Goal: Transaction & Acquisition: Purchase product/service

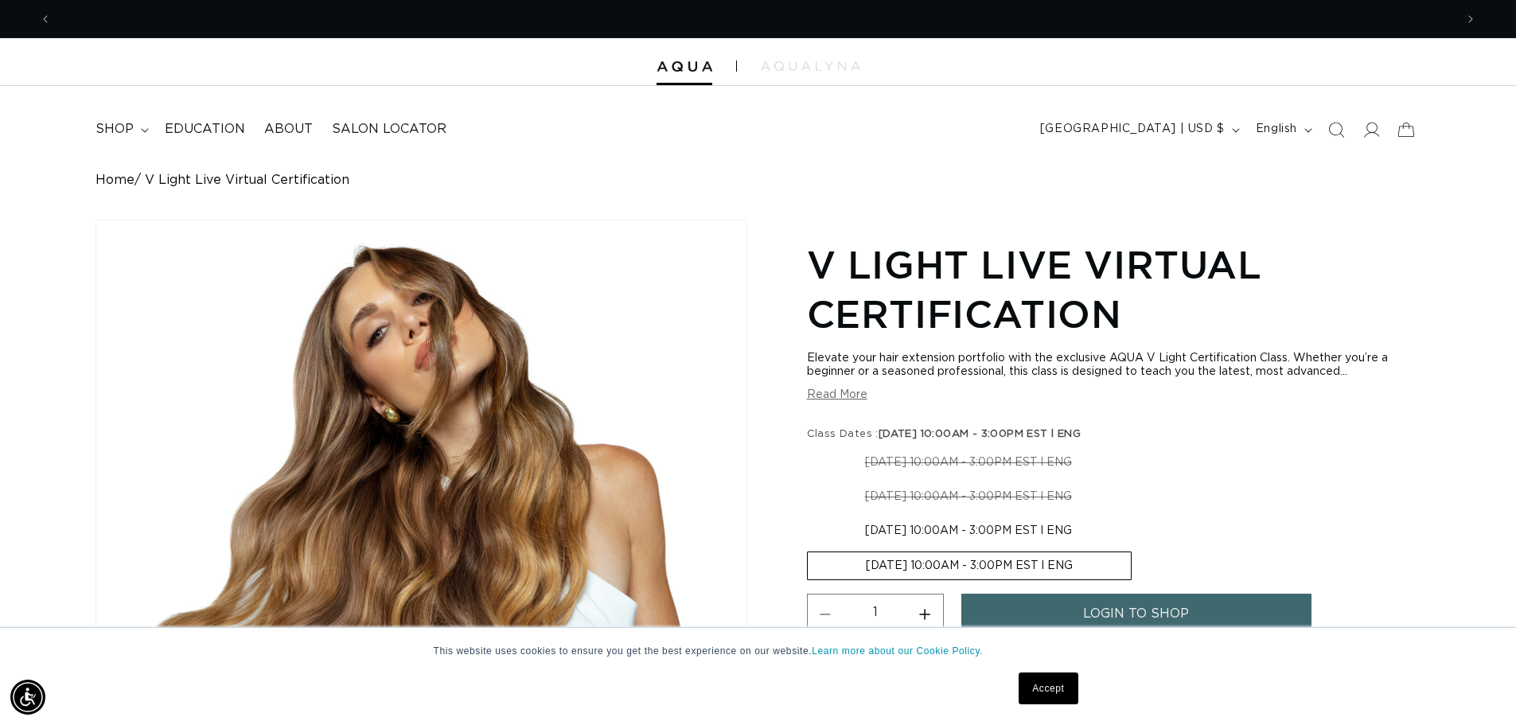
scroll to position [0, 2806]
click at [117, 178] on link "Home" at bounding box center [114, 180] width 39 height 15
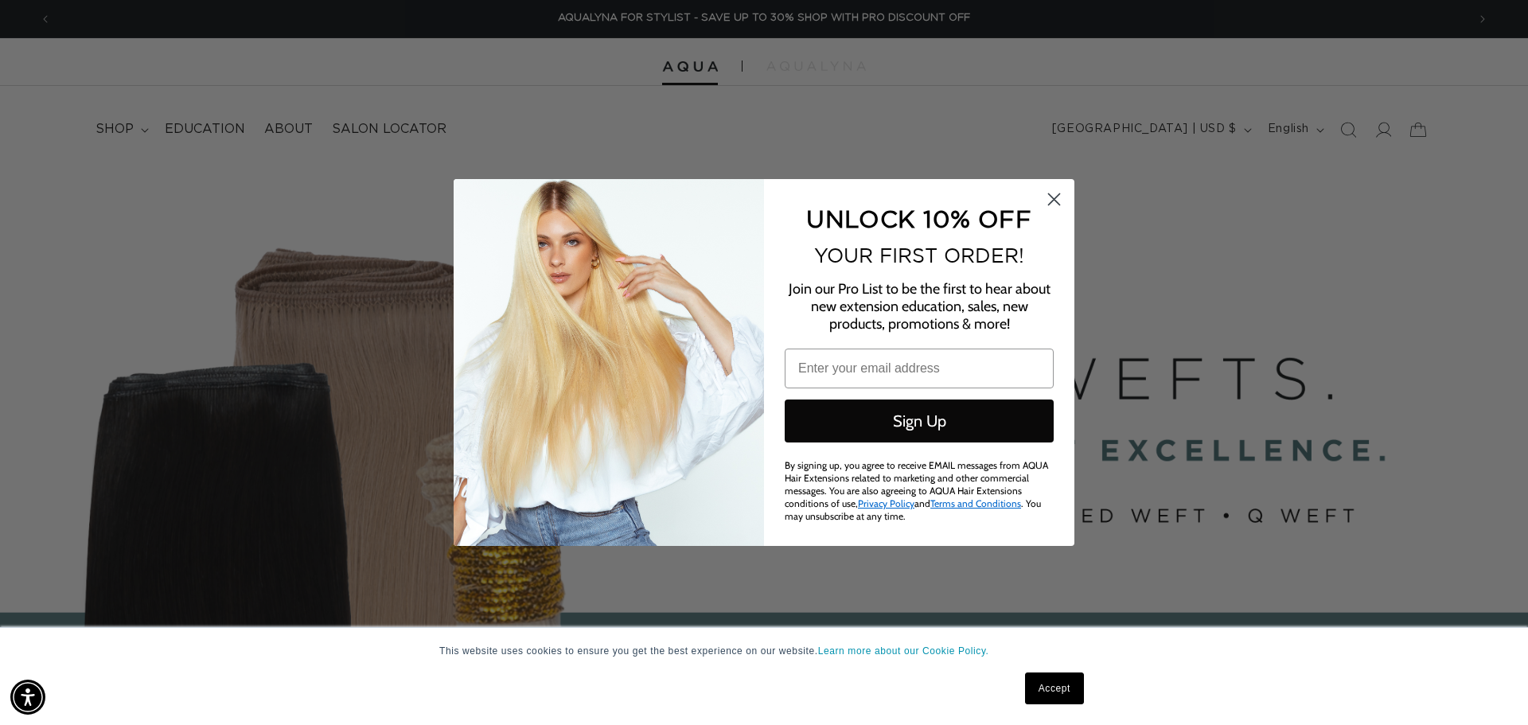
click at [1049, 201] on circle "Close dialog" at bounding box center [1054, 199] width 26 height 26
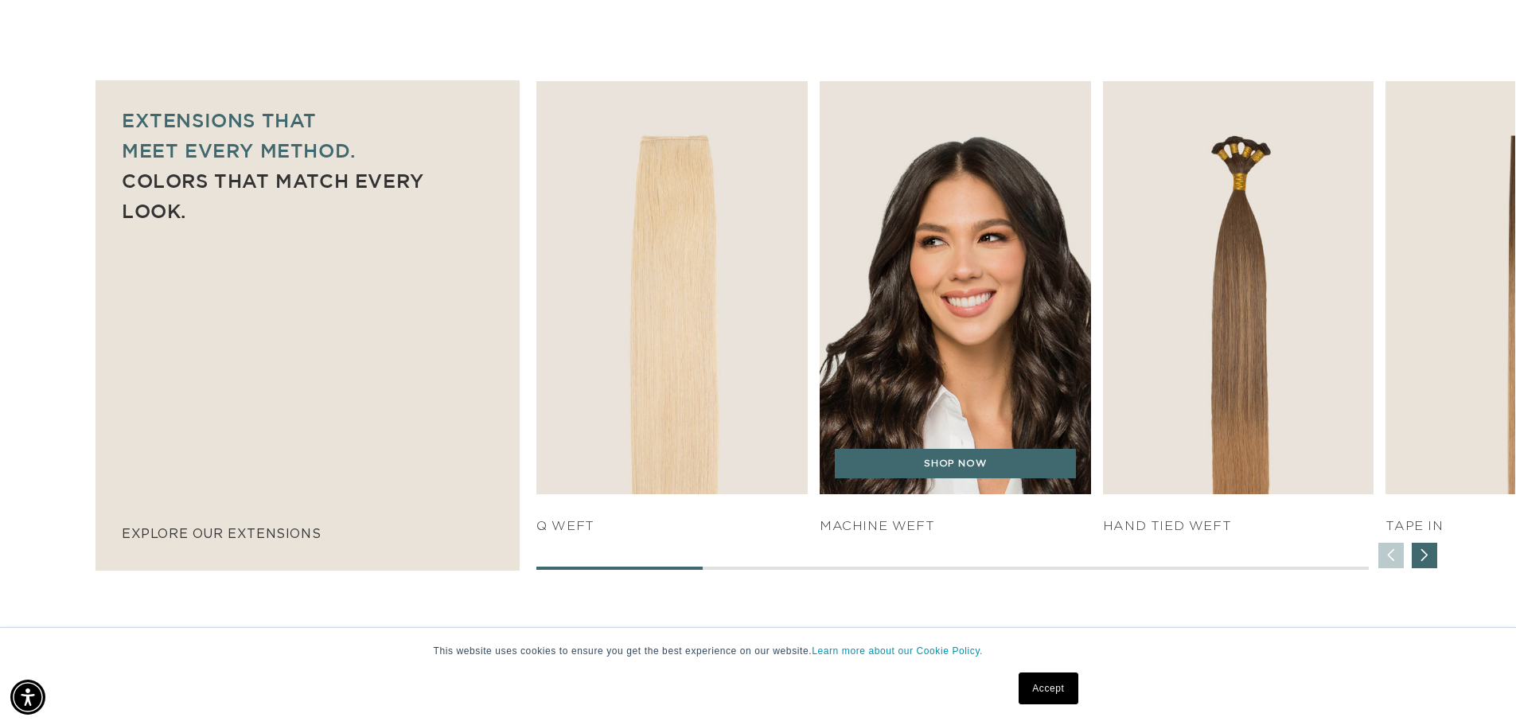
click at [886, 387] on img "2 / 7" at bounding box center [954, 288] width 285 height 434
click at [995, 397] on img "2 / 7" at bounding box center [954, 288] width 285 height 434
click at [884, 529] on h4 "Machine Weft" at bounding box center [955, 526] width 271 height 17
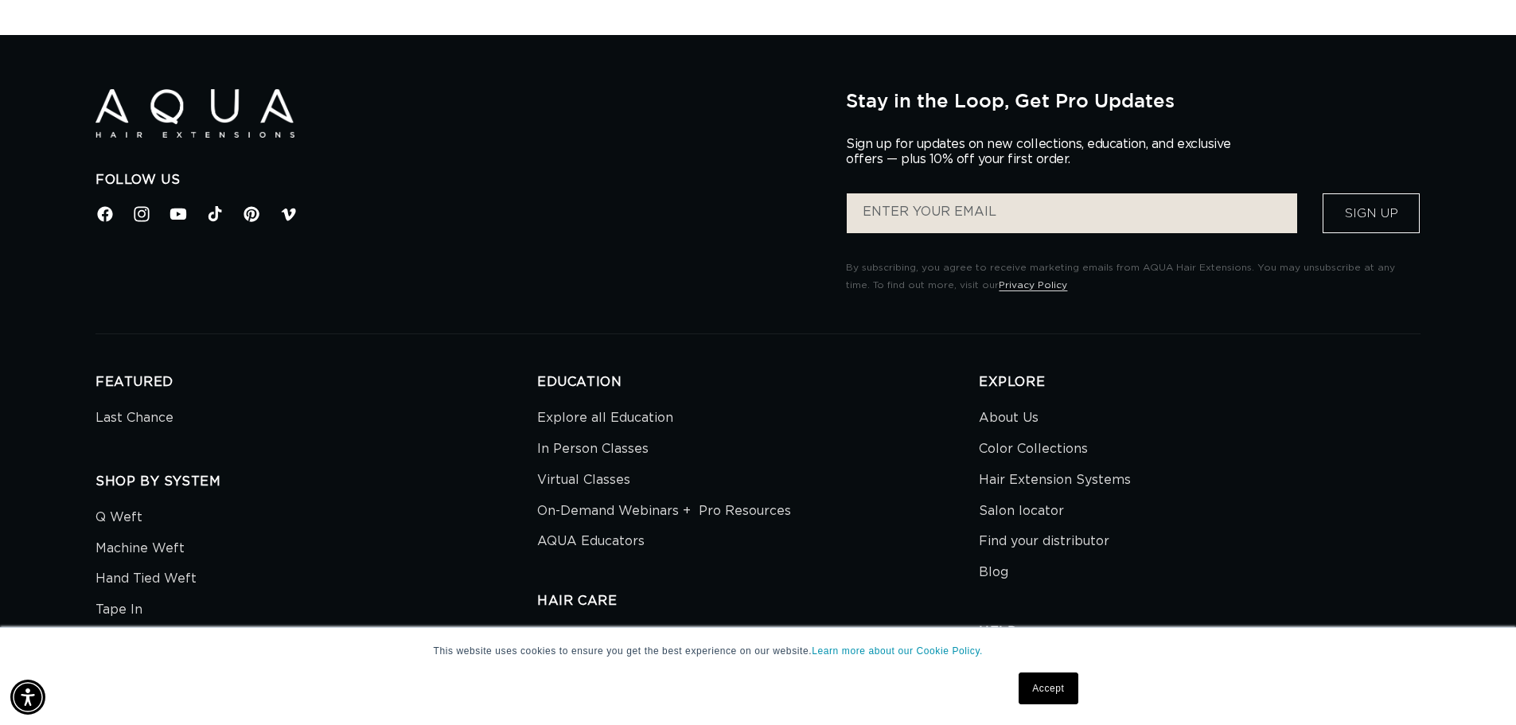
scroll to position [5411, 0]
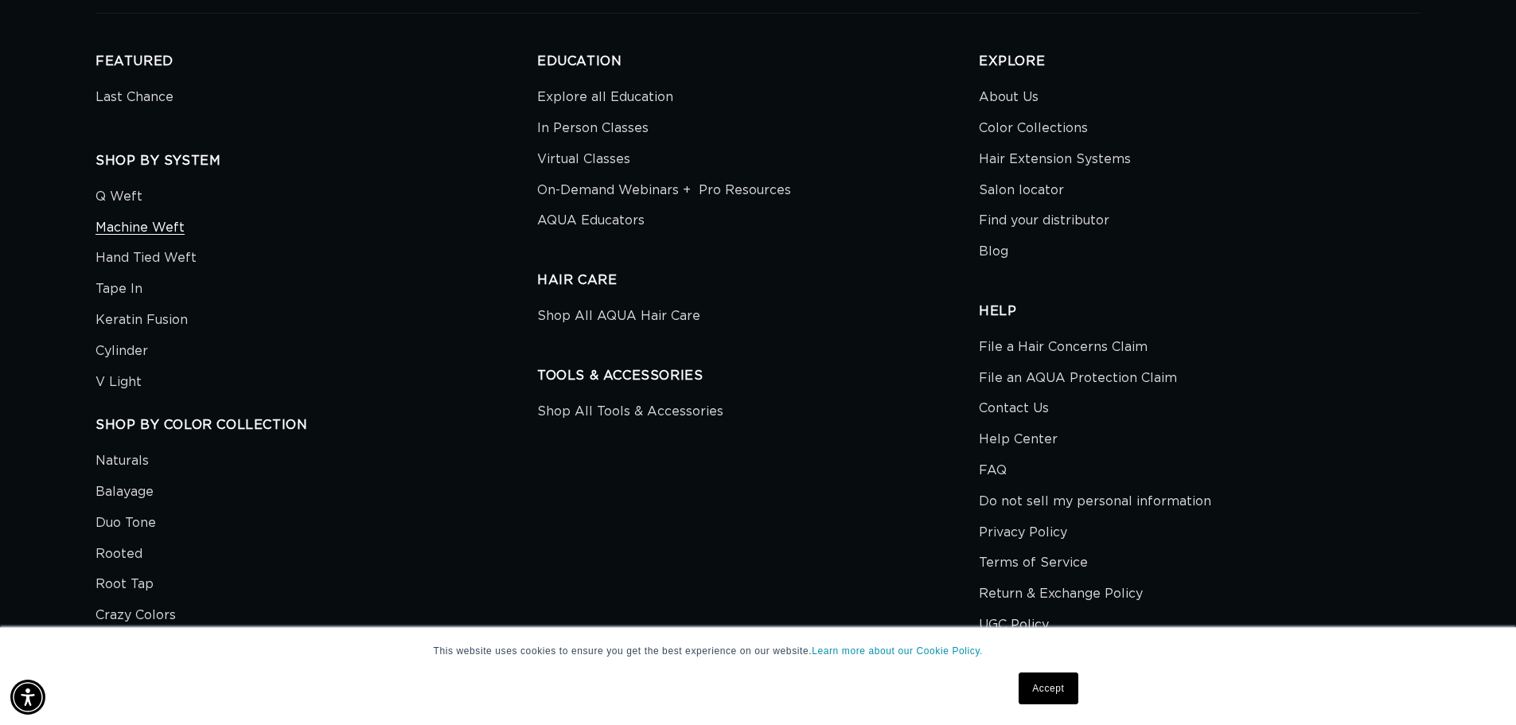
click at [108, 223] on link "Machine Weft" at bounding box center [139, 227] width 89 height 31
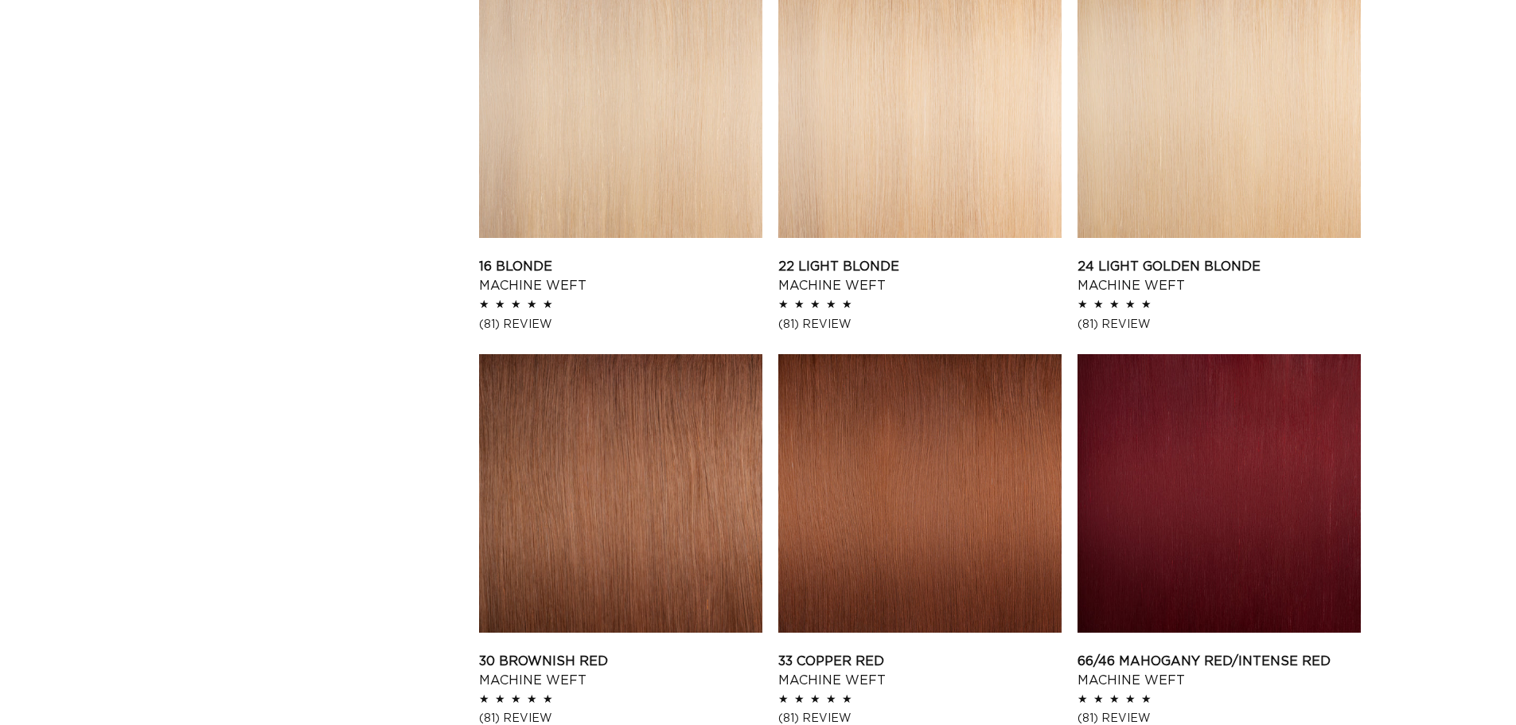
scroll to position [1591, 0]
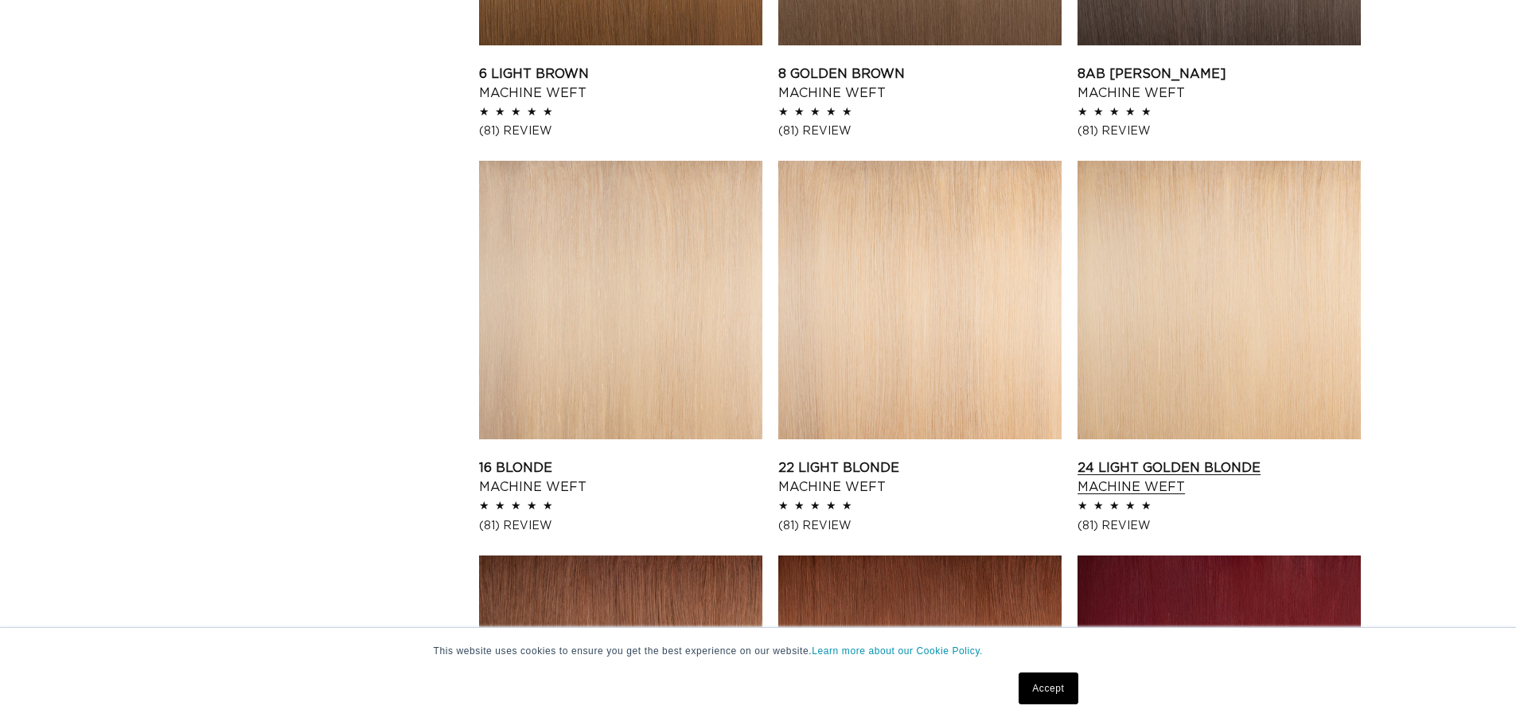
click at [1209, 458] on link "24 Light Golden Blonde Machine Weft" at bounding box center [1218, 477] width 283 height 38
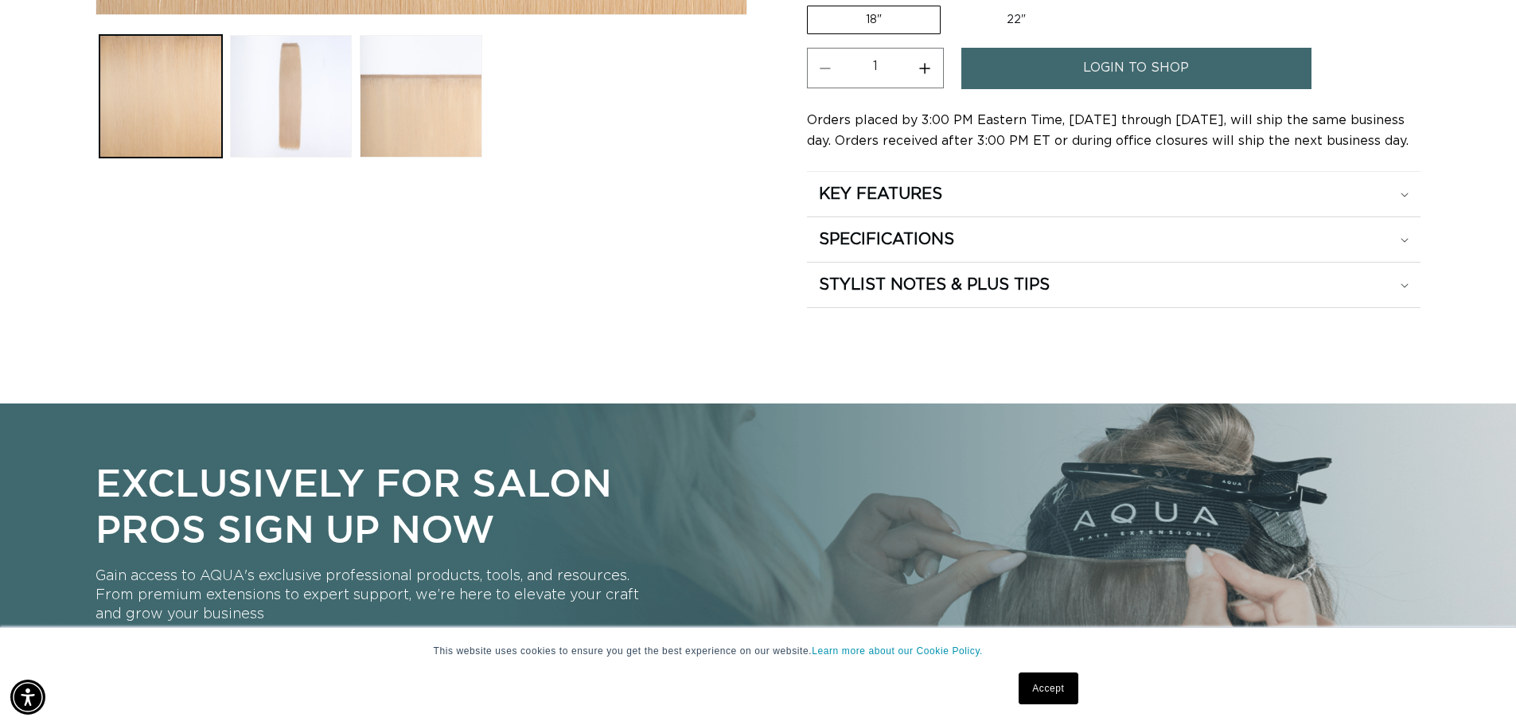
scroll to position [0, 2806]
click at [970, 198] on div "KEY FEATURES" at bounding box center [1114, 194] width 590 height 21
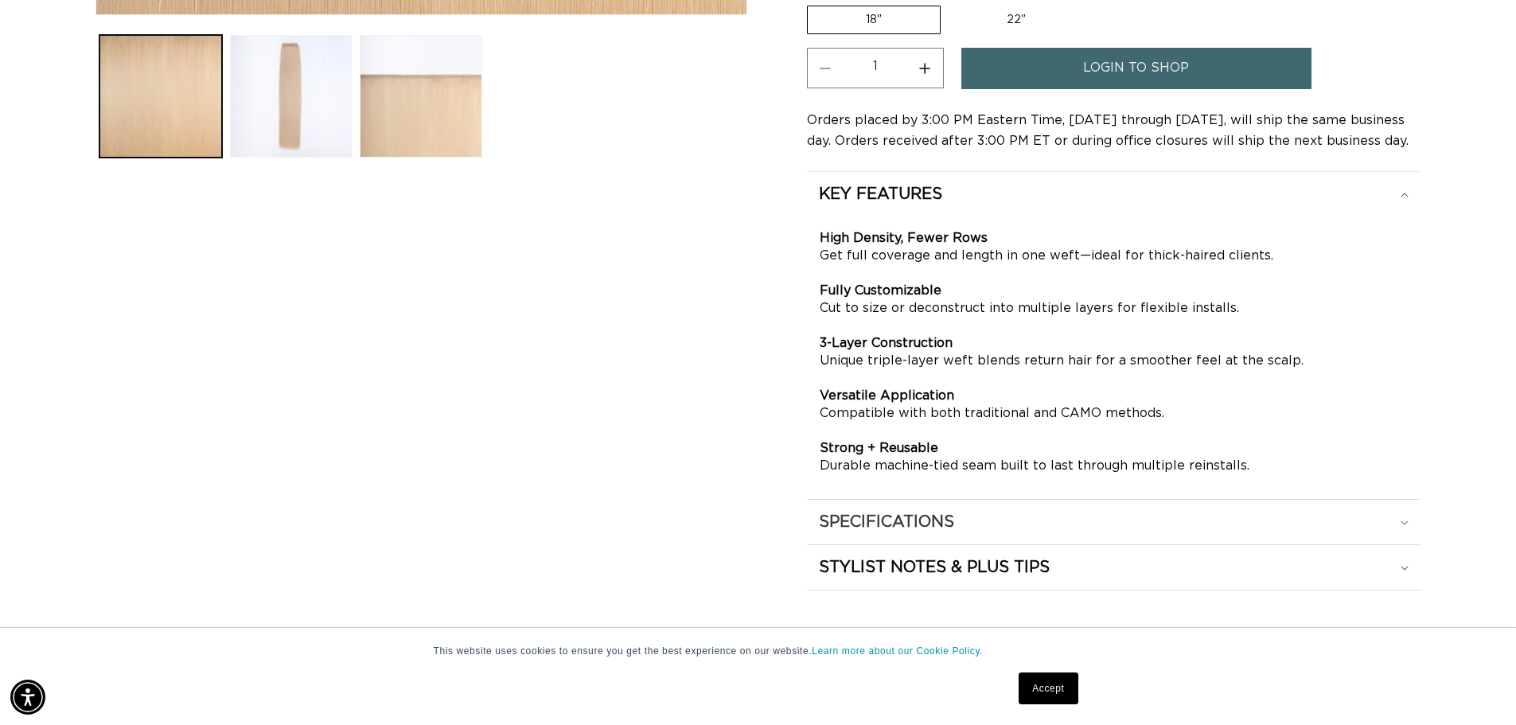
click at [953, 515] on h2 "SPECIFICATIONS" at bounding box center [886, 522] width 135 height 21
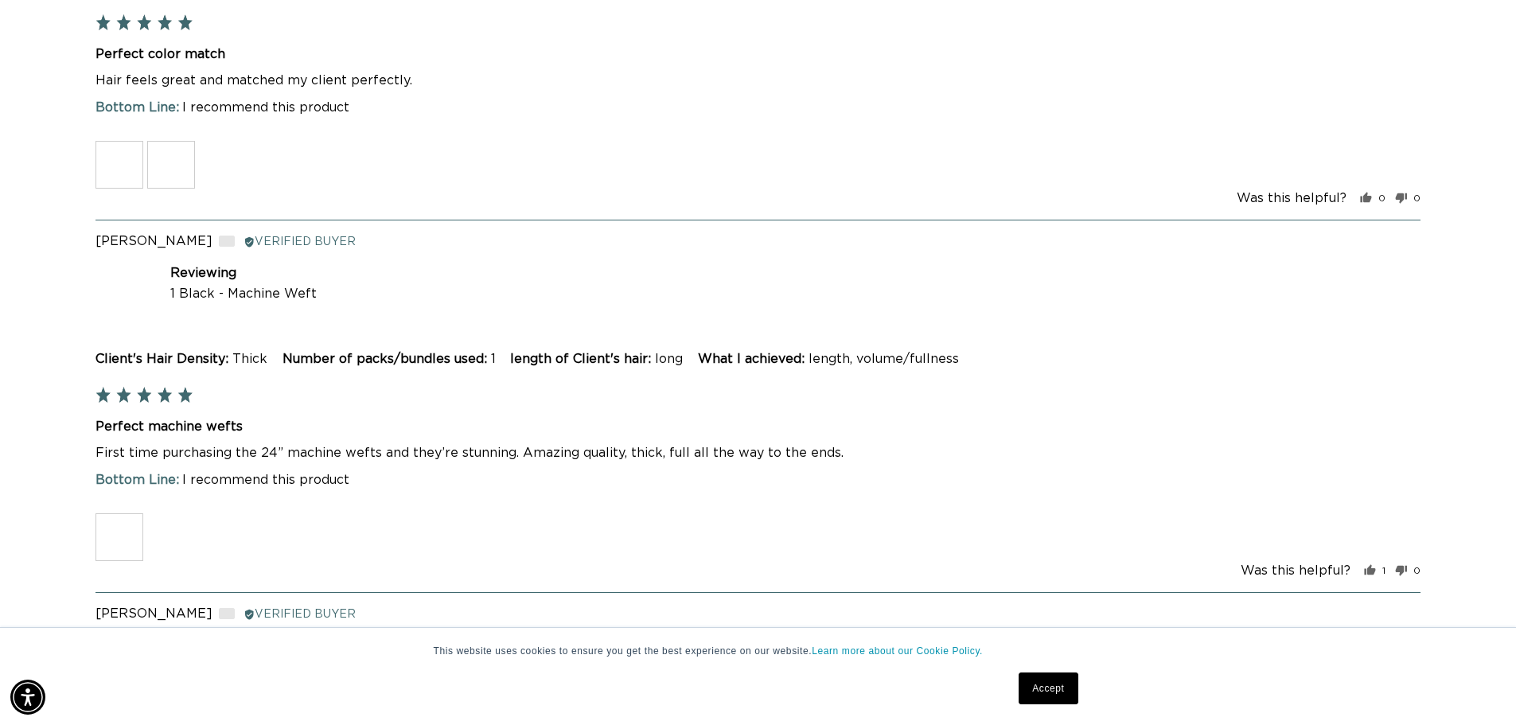
scroll to position [0, 1403]
